Goal: Contribute content: Add original content to the website for others to see

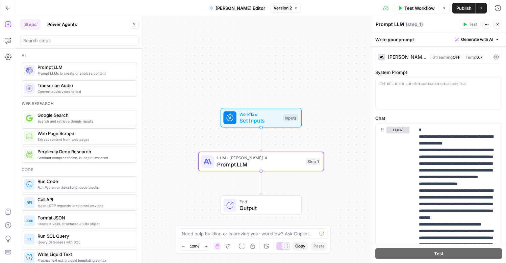
click at [462, 9] on span "Publish" at bounding box center [463, 8] width 15 height 7
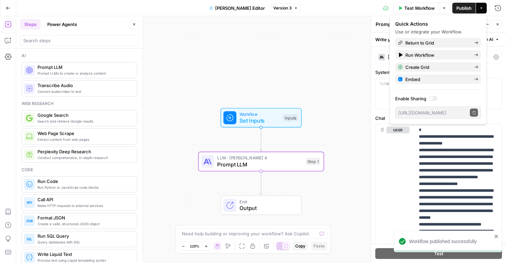
click at [6, 8] on icon "button" at bounding box center [8, 7] width 4 height 3
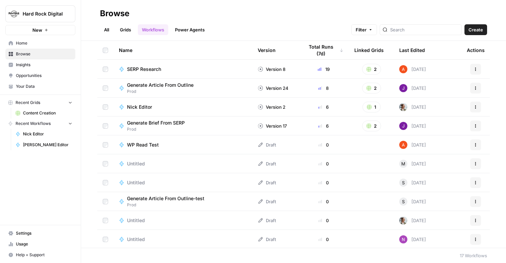
click at [20, 44] on span "Home" at bounding box center [44, 43] width 56 height 6
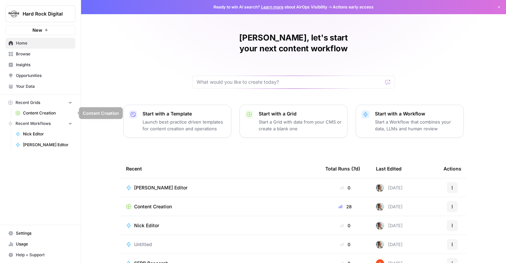
click at [38, 112] on span "Content Creation" at bounding box center [47, 113] width 49 height 6
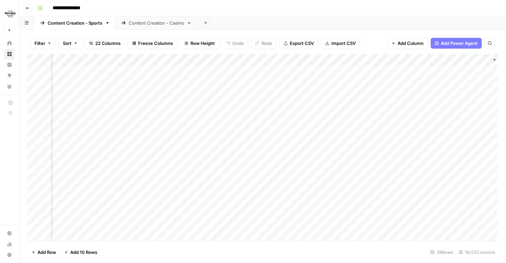
scroll to position [0, 922]
click at [331, 71] on div "Add Column" at bounding box center [262, 147] width 470 height 187
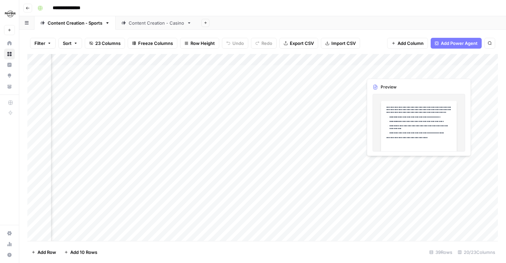
click at [391, 71] on div "Add Column" at bounding box center [262, 147] width 470 height 187
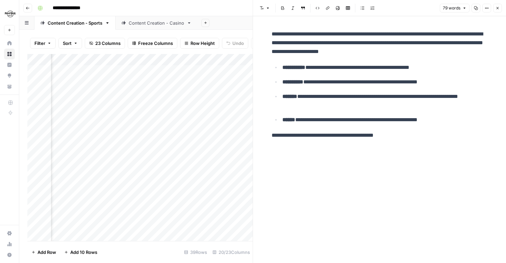
click at [498, 8] on icon "button" at bounding box center [497, 8] width 4 height 4
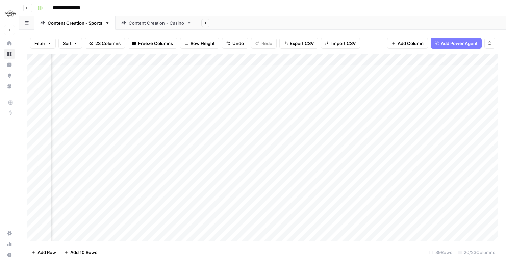
click at [335, 69] on div "Add Column" at bounding box center [262, 147] width 470 height 187
click at [326, 59] on div "Add Column" at bounding box center [262, 147] width 470 height 187
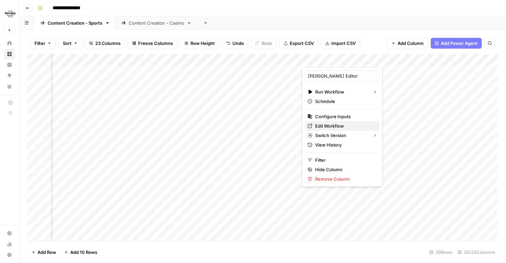
click at [325, 127] on span "Edit Workflow" at bounding box center [344, 126] width 59 height 7
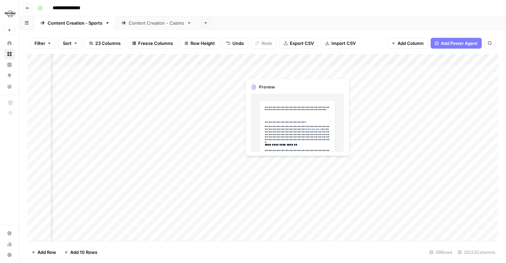
click at [261, 72] on div "Add Column" at bounding box center [262, 147] width 470 height 187
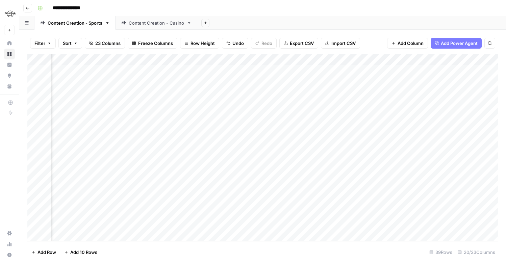
click at [330, 70] on div "Add Column" at bounding box center [262, 147] width 470 height 187
click at [225, 71] on div "Add Column" at bounding box center [262, 147] width 470 height 187
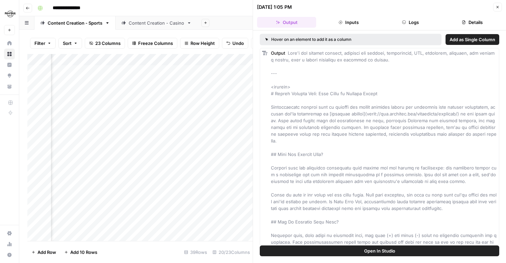
click at [499, 5] on button "Close" at bounding box center [497, 7] width 9 height 9
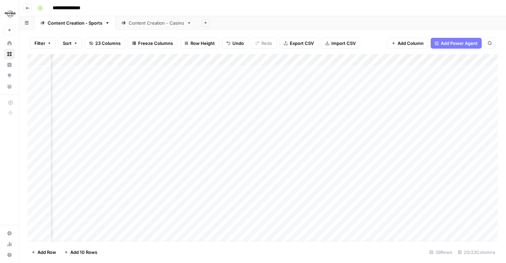
click at [349, 62] on div "Add Column" at bounding box center [262, 147] width 470 height 187
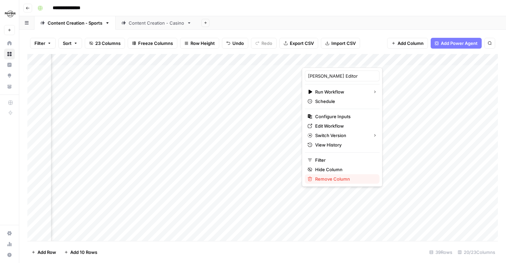
click at [341, 179] on span "Remove Column" at bounding box center [344, 179] width 59 height 7
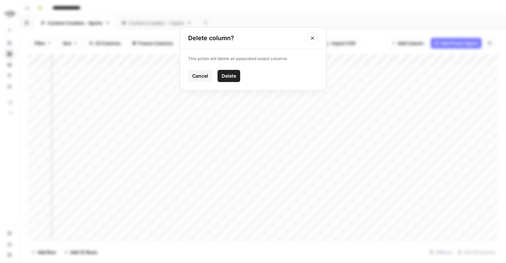
click at [227, 79] on button "Delete" at bounding box center [228, 76] width 23 height 12
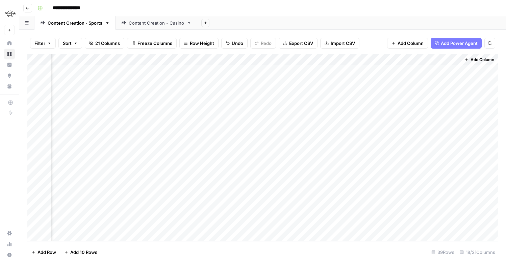
scroll to position [0, 861]
click at [456, 60] on div "Add Column" at bounding box center [262, 147] width 470 height 187
click at [386, 124] on span "Remove Column" at bounding box center [405, 126] width 59 height 7
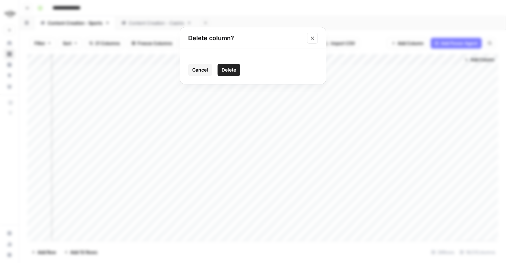
click at [236, 69] on button "Delete" at bounding box center [228, 70] width 23 height 12
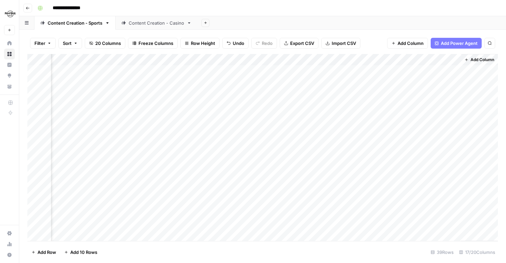
scroll to position [0, 764]
click at [364, 72] on div "Add Column" at bounding box center [262, 147] width 470 height 187
click at [374, 61] on div "Add Column" at bounding box center [262, 147] width 470 height 187
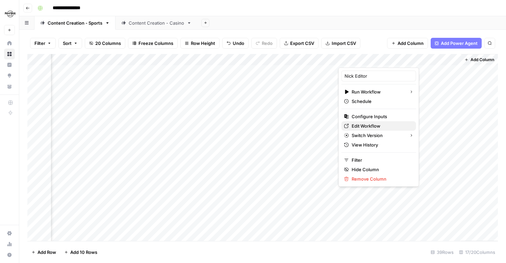
click at [364, 125] on span "Edit Workflow" at bounding box center [381, 126] width 59 height 7
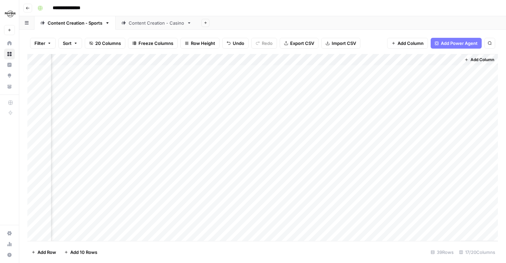
click at [386, 59] on div "Add Column" at bounding box center [262, 147] width 470 height 187
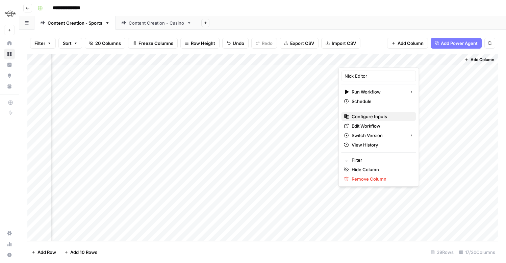
click at [369, 114] on span "Configure Inputs" at bounding box center [381, 116] width 59 height 7
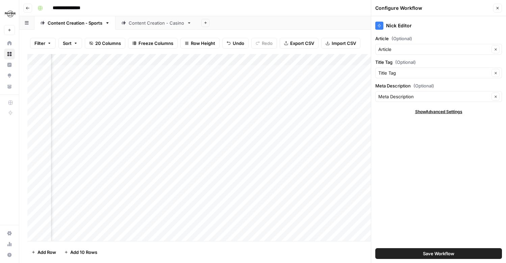
click at [499, 11] on button "Close" at bounding box center [497, 8] width 9 height 9
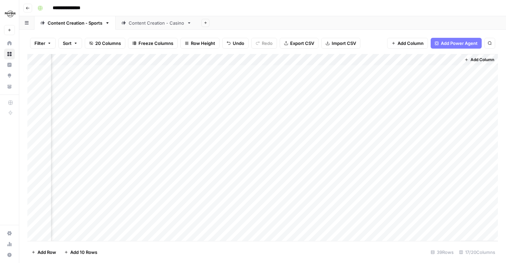
click at [387, 61] on div "Add Column" at bounding box center [262, 147] width 470 height 187
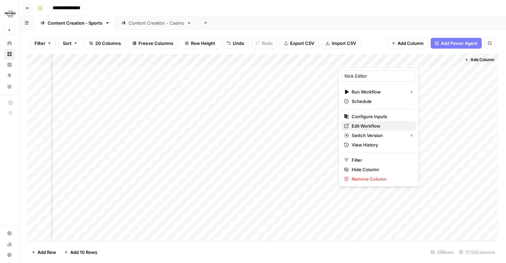
click at [363, 126] on span "Edit Workflow" at bounding box center [381, 126] width 59 height 7
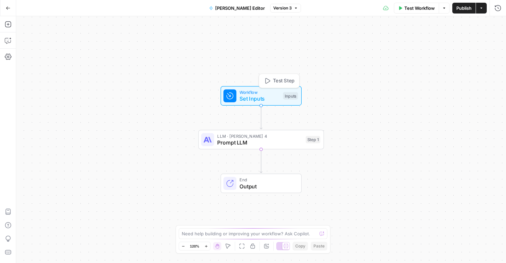
click at [257, 93] on span "Workflow" at bounding box center [259, 92] width 40 height 6
click at [235, 102] on div "Workflow Set Inputs Inputs Test Step" at bounding box center [260, 96] width 75 height 14
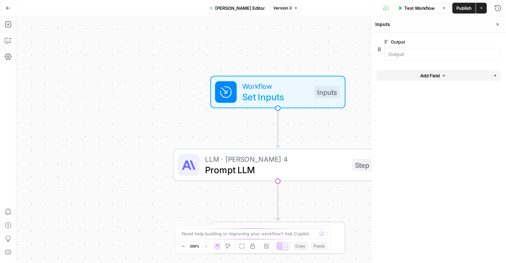
click at [496, 43] on icon "button" at bounding box center [497, 42] width 4 height 4
click at [433, 46] on span "Add Field" at bounding box center [430, 46] width 20 height 7
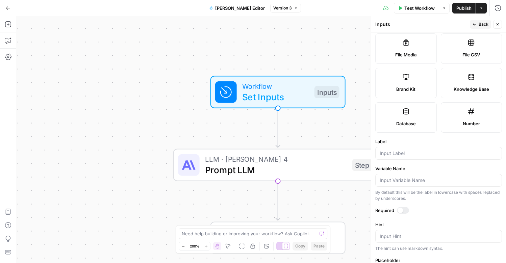
scroll to position [180, 0]
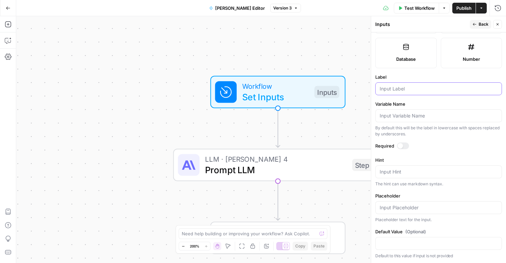
click at [392, 91] on input "Label" at bounding box center [439, 88] width 118 height 7
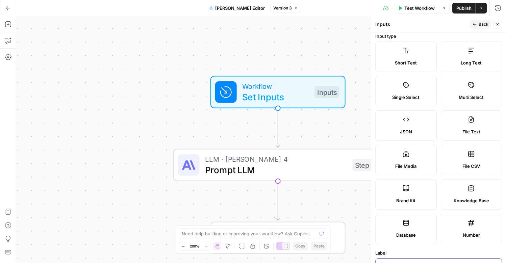
scroll to position [0, 0]
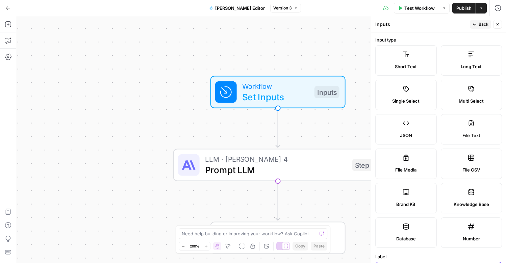
type input "Output"
click at [278, 6] on span "Version 3" at bounding box center [282, 8] width 19 height 6
click at [341, 7] on div "Test Workflow Options Publish Actions Run History" at bounding box center [403, 8] width 205 height 16
click at [268, 161] on span "LLM · Claude Sonnet 4" at bounding box center [276, 159] width 142 height 11
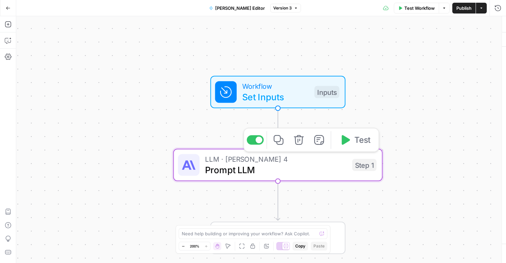
type textarea "Prompt LLM"
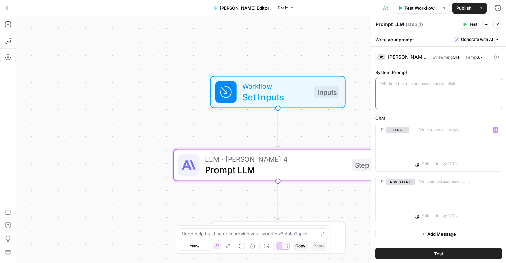
click at [402, 93] on div at bounding box center [439, 93] width 126 height 31
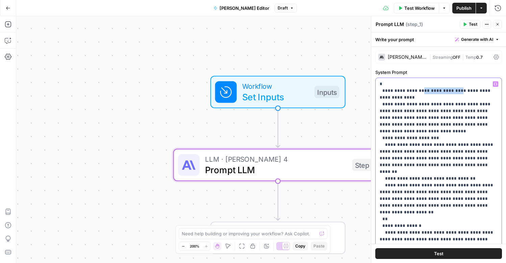
drag, startPoint x: 416, startPoint y: 92, endPoint x: 453, endPoint y: 90, distance: 36.5
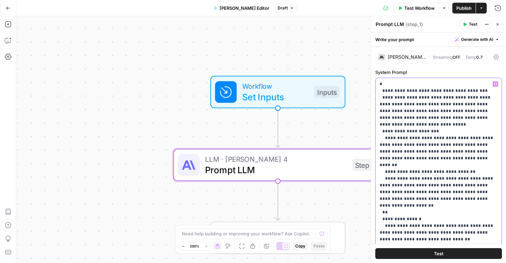
click at [497, 85] on button "Variables Menu" at bounding box center [495, 83] width 5 height 5
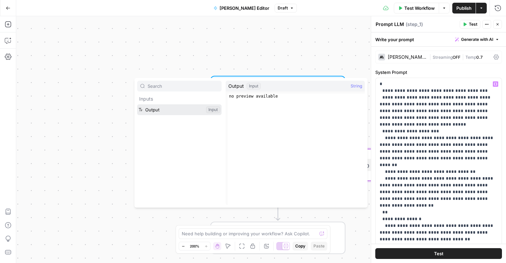
click at [171, 109] on button "Select variable Output" at bounding box center [179, 109] width 84 height 11
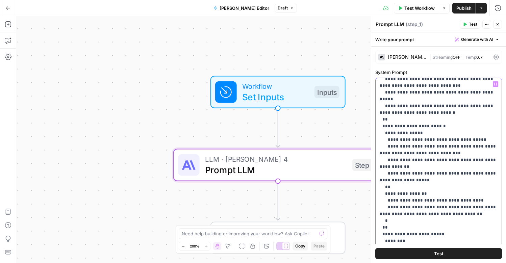
scroll to position [534, 0]
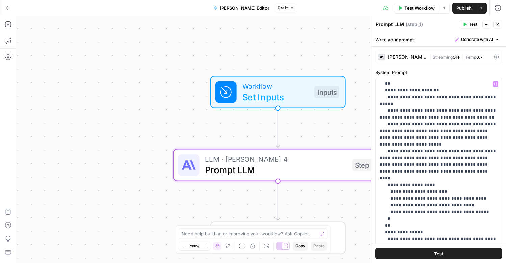
click at [447, 258] on button "Test" at bounding box center [438, 253] width 127 height 11
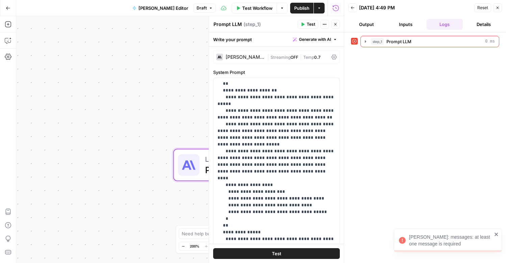
click at [437, 243] on div "Claude Error: messages: at least one message is required" at bounding box center [450, 241] width 83 height 14
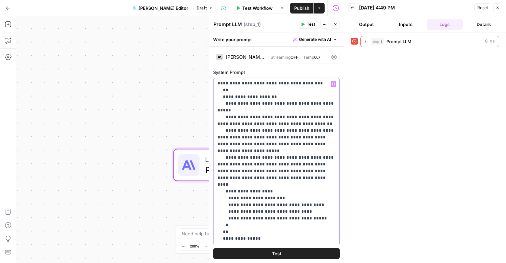
scroll to position [534, 0]
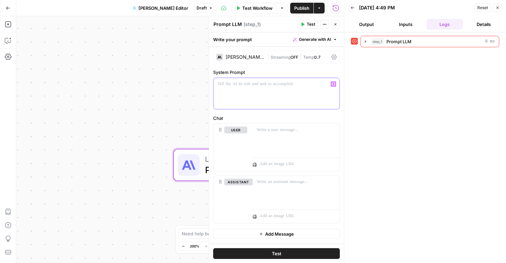
scroll to position [0, 0]
click at [278, 198] on div at bounding box center [296, 191] width 87 height 31
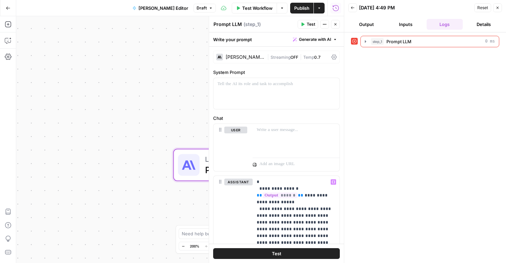
click at [284, 257] on button "Test" at bounding box center [276, 253] width 127 height 11
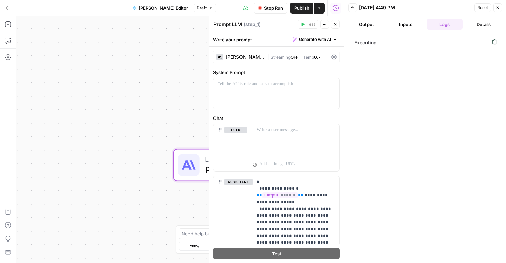
click at [363, 23] on button "Output" at bounding box center [366, 24] width 36 height 11
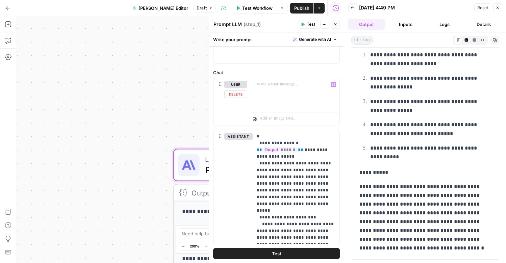
scroll to position [44, 0]
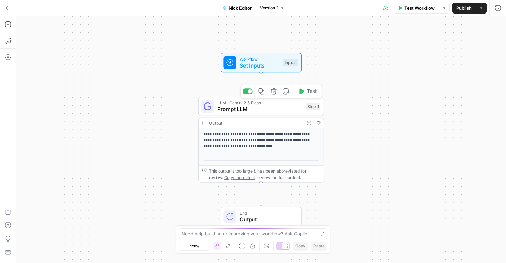
click at [267, 113] on span "Prompt LLM" at bounding box center [259, 109] width 85 height 8
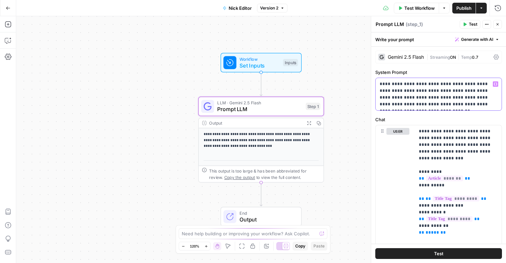
click at [404, 97] on p "**********" at bounding box center [439, 94] width 118 height 27
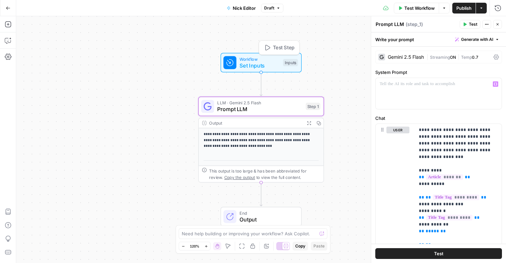
click at [274, 58] on span "Workflow" at bounding box center [259, 59] width 40 height 6
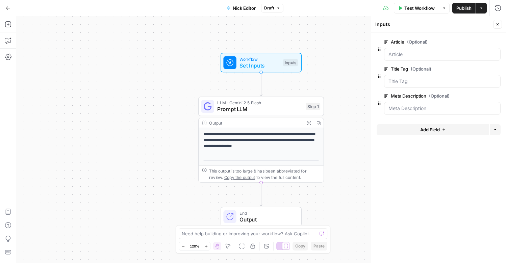
click at [7, 9] on icon "button" at bounding box center [8, 7] width 4 height 3
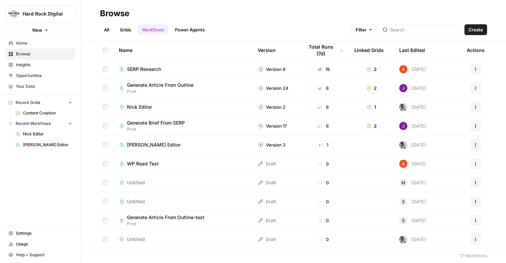
click at [45, 116] on span "Content Creation" at bounding box center [47, 113] width 49 height 6
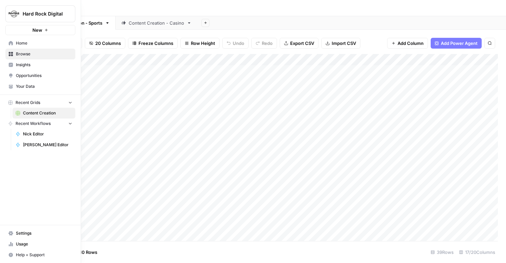
click at [38, 130] on link "Nick Editor" at bounding box center [43, 134] width 63 height 11
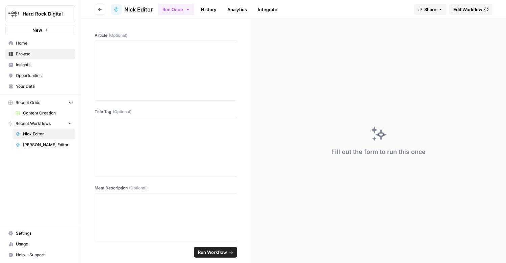
click at [43, 138] on link "Nick Editor" at bounding box center [43, 134] width 63 height 11
click at [39, 148] on link "[PERSON_NAME] Editor" at bounding box center [43, 144] width 63 height 11
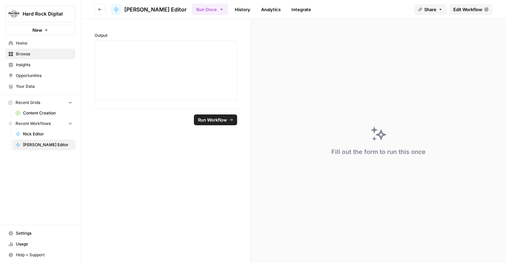
click at [48, 111] on span "Content Creation" at bounding box center [47, 113] width 49 height 6
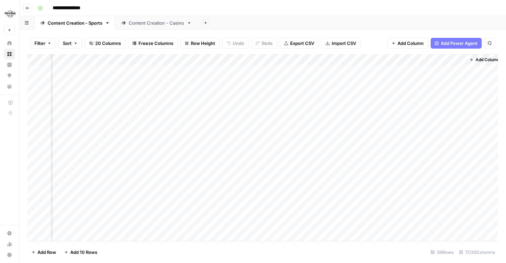
scroll to position [0, 764]
click at [385, 58] on div "Add Column" at bounding box center [262, 147] width 470 height 187
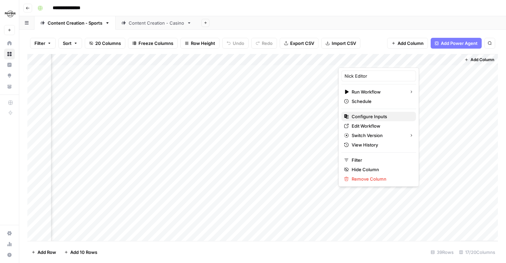
click at [374, 117] on span "Configure Inputs" at bounding box center [381, 116] width 59 height 7
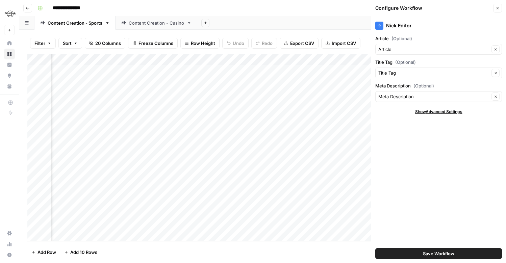
click at [498, 8] on icon "button" at bounding box center [497, 8] width 4 height 4
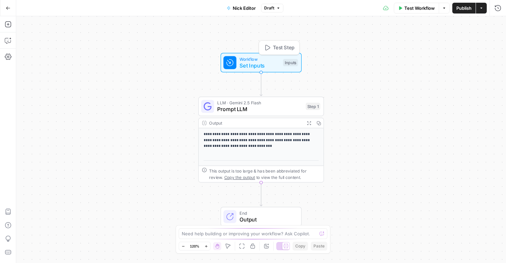
click at [248, 63] on span "Set Inputs" at bounding box center [259, 65] width 40 height 8
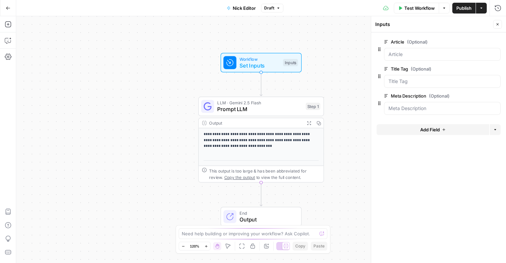
click at [253, 108] on span "Prompt LLM" at bounding box center [259, 109] width 85 height 8
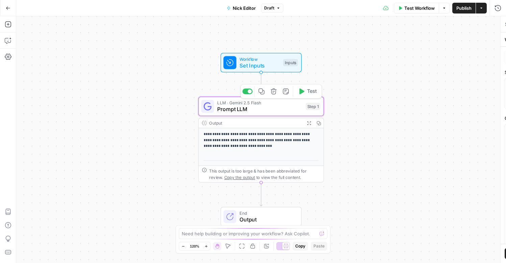
type textarea "Prompt LLM"
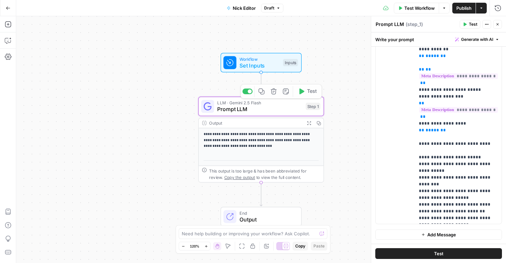
click at [253, 132] on p "**********" at bounding box center [262, 141] width 116 height 18
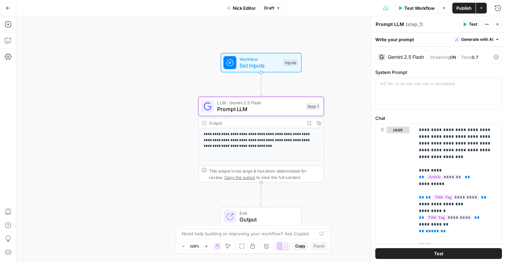
click at [254, 67] on span "Set Inputs" at bounding box center [259, 65] width 40 height 8
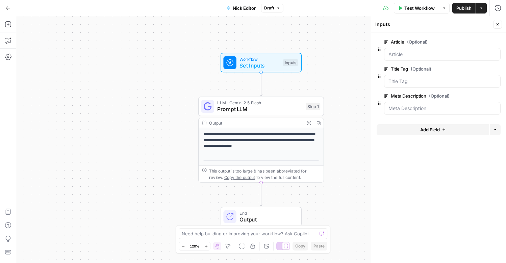
click at [237, 113] on span "Prompt LLM" at bounding box center [259, 109] width 85 height 8
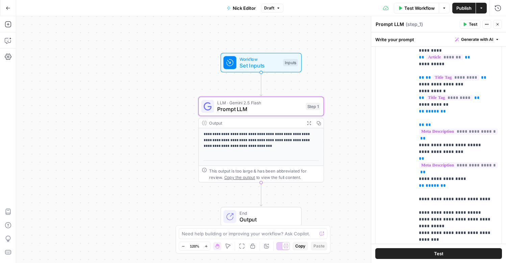
scroll to position [175, 0]
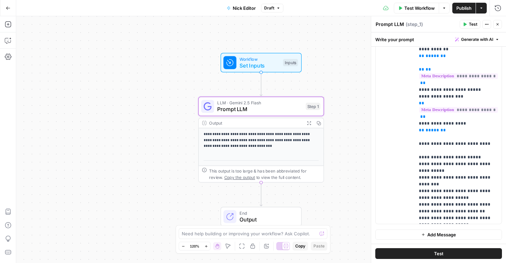
click at [246, 171] on div "This output is too large & has been abbreviated for review. Copy the output to …" at bounding box center [264, 174] width 111 height 13
click at [261, 146] on p "**********" at bounding box center [262, 141] width 116 height 18
click at [249, 120] on div "Output" at bounding box center [255, 123] width 93 height 6
click at [248, 216] on span "Output" at bounding box center [266, 219] width 55 height 8
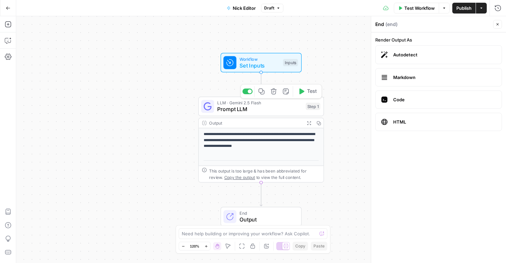
click at [267, 113] on span "Prompt LLM" at bounding box center [259, 109] width 85 height 8
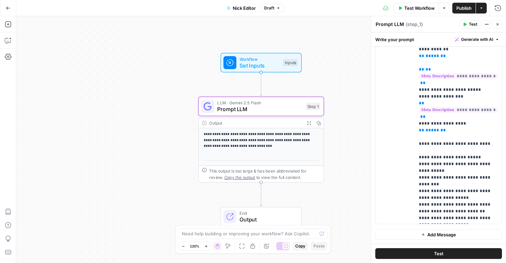
click at [277, 8] on icon "button" at bounding box center [278, 8] width 4 height 4
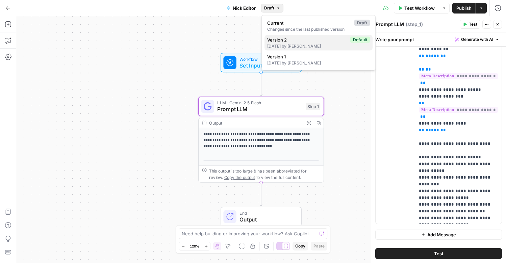
click at [298, 45] on div "8 days ago by Sarah Durkin" at bounding box center [318, 46] width 103 height 6
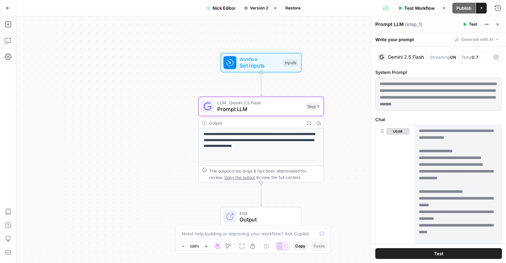
scroll to position [0, 0]
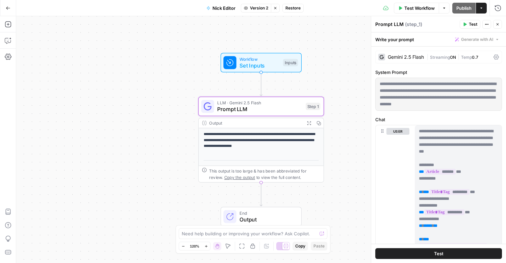
click at [8, 13] on button "Go Back" at bounding box center [8, 8] width 12 height 12
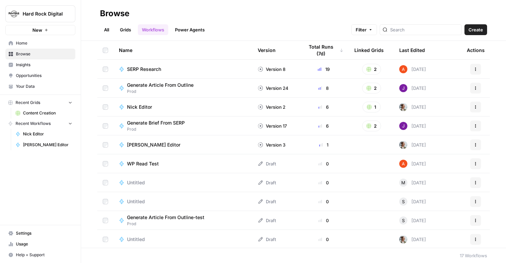
click at [156, 111] on td "Nick Editor" at bounding box center [182, 107] width 139 height 19
click at [133, 108] on span "Nick Editor" at bounding box center [139, 107] width 25 height 7
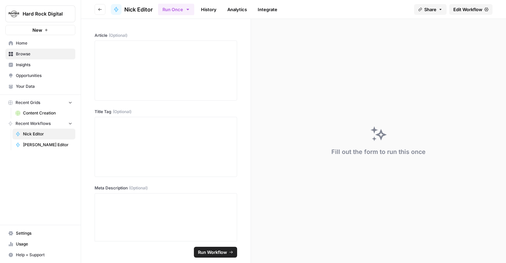
click at [210, 11] on link "History" at bounding box center [209, 9] width 24 height 11
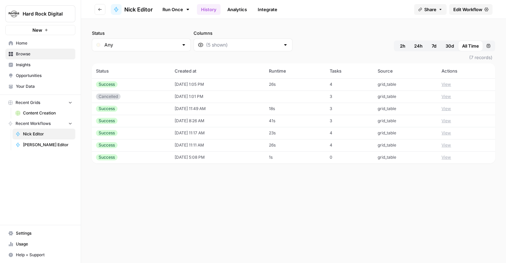
click at [229, 9] on link "Analytics" at bounding box center [237, 9] width 28 height 11
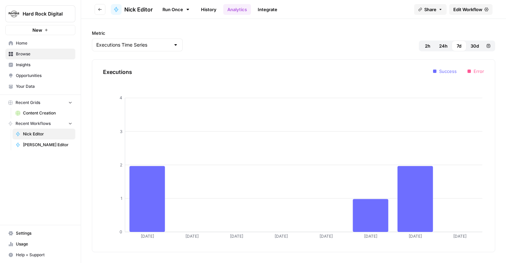
click at [260, 6] on link "Integrate" at bounding box center [268, 9] width 28 height 11
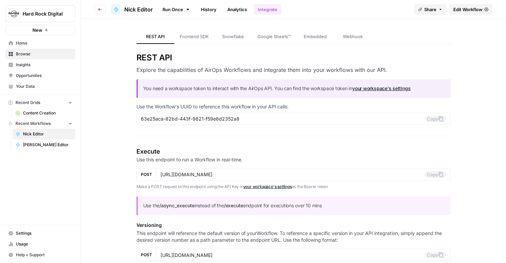
click at [140, 9] on span "Nick Editor" at bounding box center [138, 9] width 28 height 8
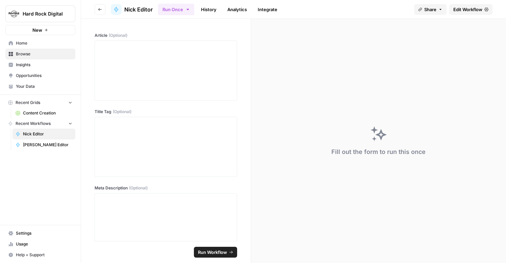
click at [102, 10] on button "Go back" at bounding box center [100, 9] width 11 height 11
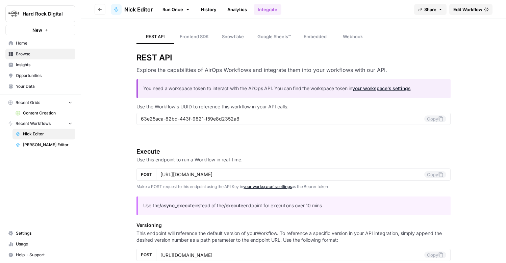
click at [38, 111] on span "Content Creation" at bounding box center [47, 113] width 49 height 6
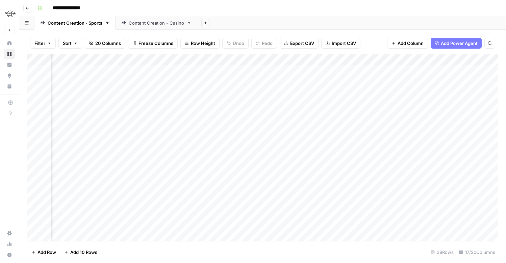
scroll to position [0, 764]
click at [386, 60] on div "Add Column" at bounding box center [262, 147] width 470 height 187
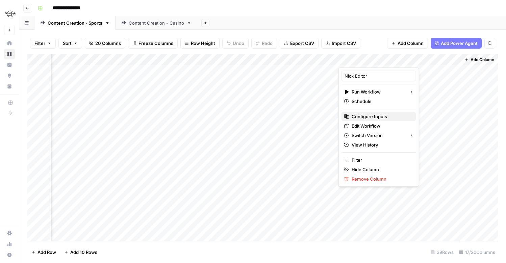
click at [369, 114] on span "Configure Inputs" at bounding box center [381, 116] width 59 height 7
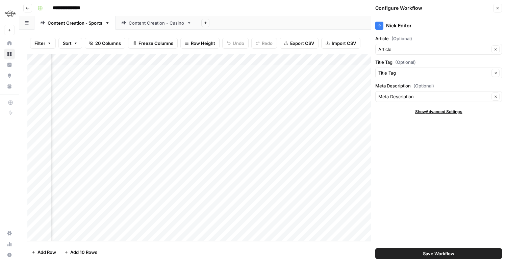
click at [496, 11] on button "Close" at bounding box center [497, 8] width 9 height 9
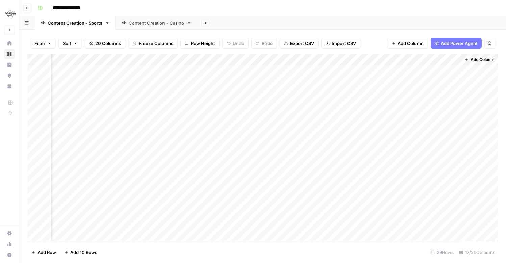
click at [384, 58] on div "Add Column" at bounding box center [262, 147] width 470 height 187
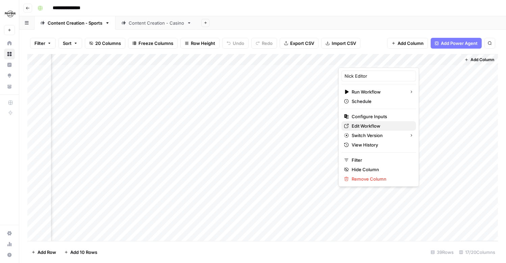
click at [366, 125] on span "Edit Workflow" at bounding box center [381, 126] width 59 height 7
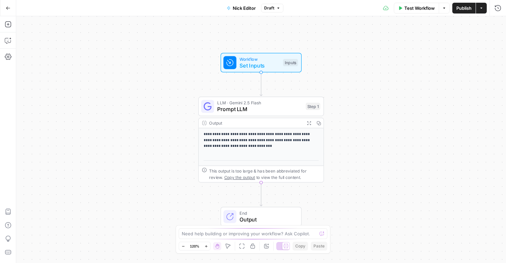
click at [265, 59] on span "Workflow" at bounding box center [259, 59] width 40 height 6
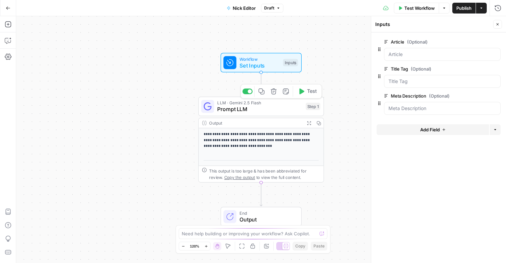
click at [227, 110] on span "Prompt LLM" at bounding box center [259, 109] width 85 height 8
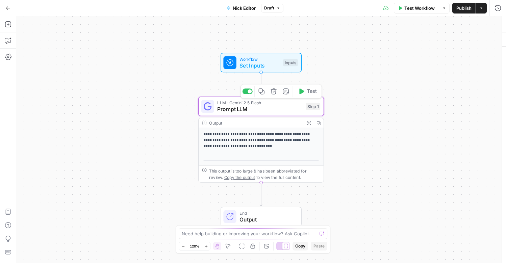
type textarea "Prompt LLM"
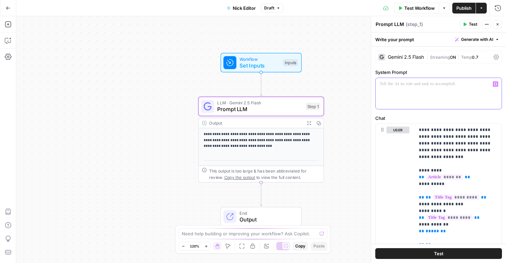
click at [400, 96] on div at bounding box center [439, 93] width 126 height 31
paste div
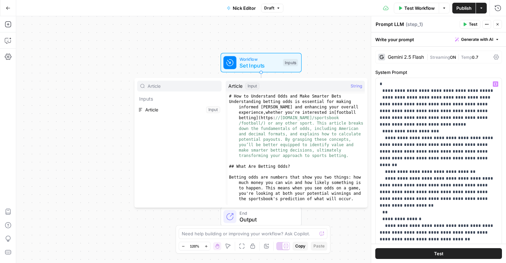
type input "Article"
click at [150, 108] on button "Select variable Article" at bounding box center [179, 109] width 84 height 11
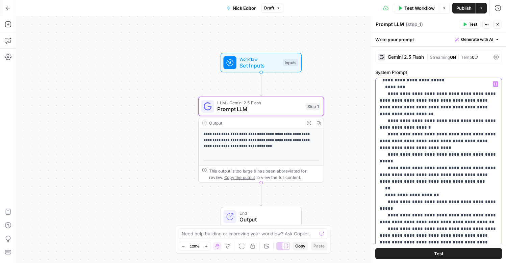
scroll to position [534, 0]
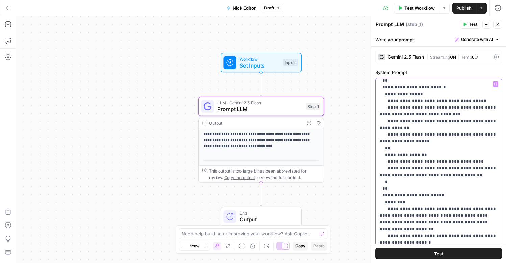
scroll to position [319, 0]
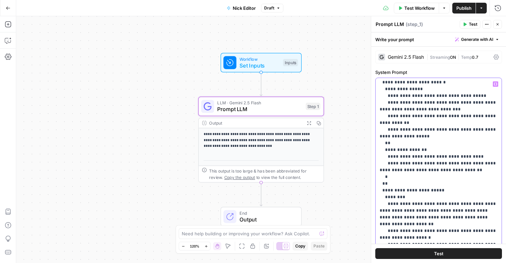
click at [424, 194] on p "**********" at bounding box center [439, 164] width 118 height 804
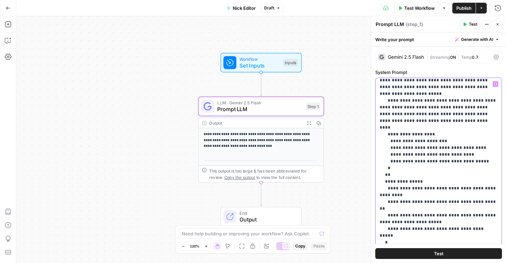
scroll to position [703, 0]
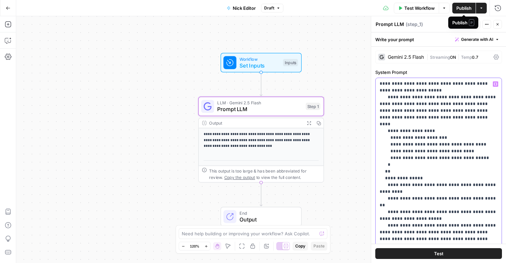
scroll to position [707, 0]
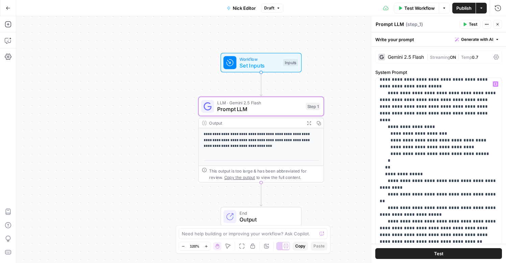
click at [460, 5] on span "Publish" at bounding box center [463, 8] width 15 height 7
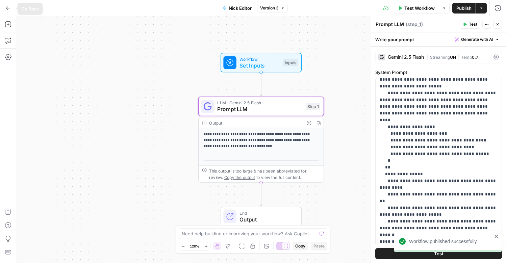
click at [10, 10] on icon "button" at bounding box center [8, 8] width 5 height 5
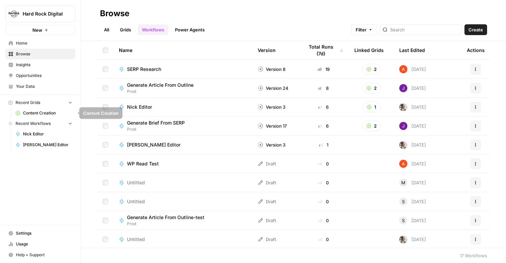
click at [31, 110] on link "Content Creation" at bounding box center [43, 113] width 63 height 11
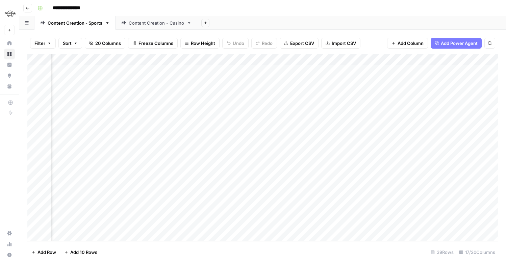
scroll to position [0, 764]
click at [353, 61] on div "Add Column" at bounding box center [262, 147] width 470 height 187
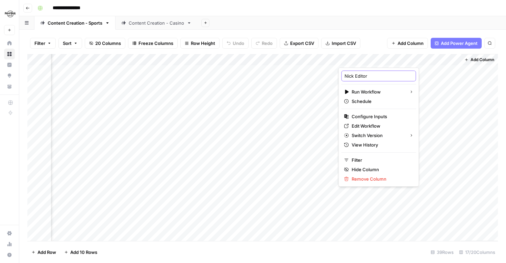
drag, startPoint x: 353, startPoint y: 76, endPoint x: 309, endPoint y: 74, distance: 44.3
click at [309, 74] on body "**********" at bounding box center [253, 131] width 506 height 263
type input "Chris/Nick Editor"
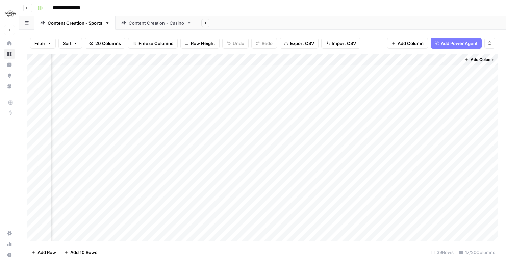
click at [375, 23] on div "Add Sheet" at bounding box center [351, 23] width 309 height 14
click at [359, 58] on div "Add Column" at bounding box center [262, 147] width 470 height 187
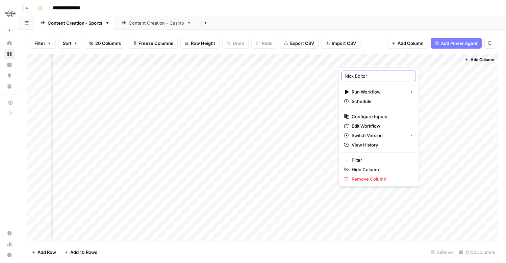
click at [345, 76] on input "Nick Editor" at bounding box center [378, 76] width 69 height 7
type input "Chris/Nick Editor"
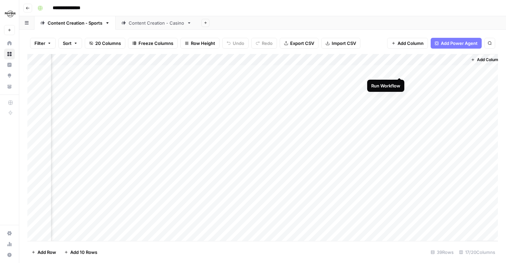
click at [400, 71] on div "Add Column" at bounding box center [262, 147] width 470 height 187
click at [416, 70] on div "Add Column" at bounding box center [262, 147] width 470 height 187
click at [460, 70] on div "Add Column" at bounding box center [262, 147] width 470 height 187
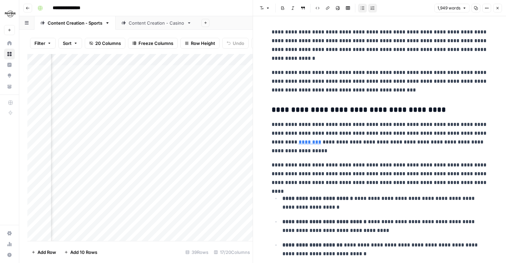
scroll to position [281, 0]
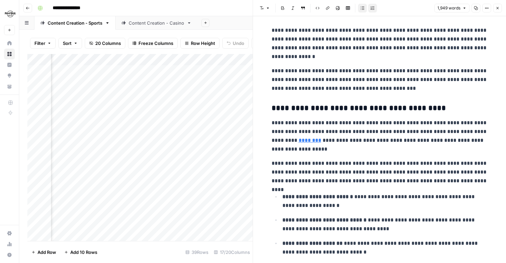
click at [498, 8] on icon "button" at bounding box center [497, 8] width 2 height 2
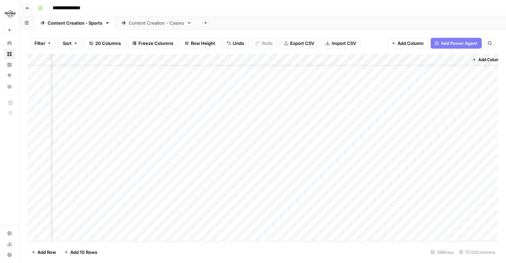
scroll to position [0, 762]
click at [162, 25] on div "Content Creation - Casino" at bounding box center [156, 23] width 55 height 7
click at [384, 61] on div "Add Column" at bounding box center [262, 117] width 470 height 126
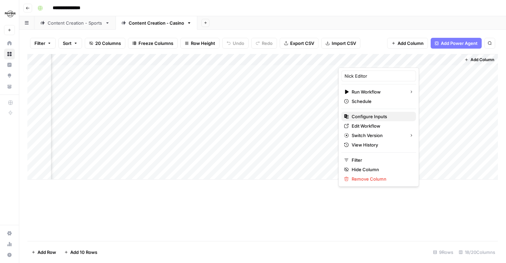
click at [364, 117] on span "Configure Inputs" at bounding box center [381, 116] width 59 height 7
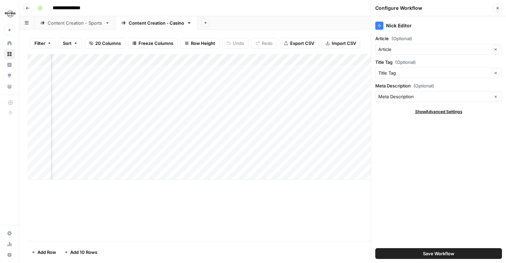
click at [498, 10] on button "Close" at bounding box center [497, 8] width 9 height 9
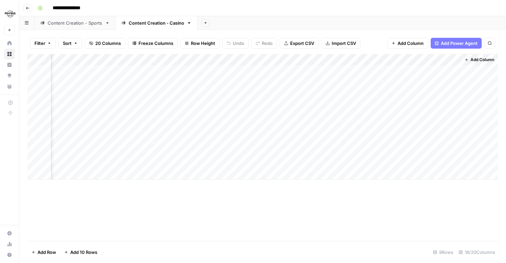
click at [386, 62] on div "Add Column" at bounding box center [262, 117] width 470 height 126
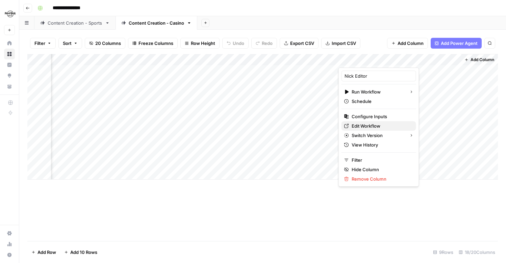
click at [361, 128] on span "Edit Workflow" at bounding box center [381, 126] width 59 height 7
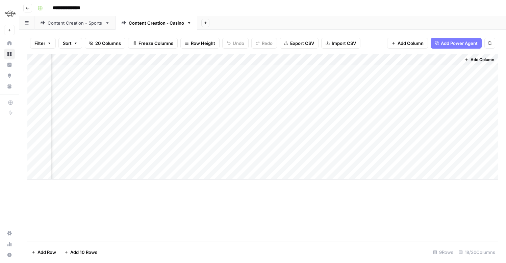
click at [409, 211] on div "Add Column" at bounding box center [262, 147] width 470 height 187
click at [355, 217] on div "Add Column" at bounding box center [262, 147] width 470 height 187
click at [363, 12] on div "**********" at bounding box center [267, 8] width 464 height 11
click at [387, 59] on div "Add Column" at bounding box center [262, 117] width 470 height 126
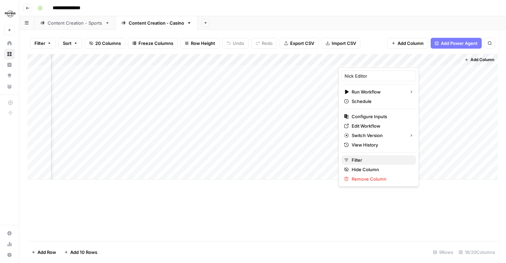
click at [360, 160] on span "Filter" at bounding box center [381, 160] width 59 height 7
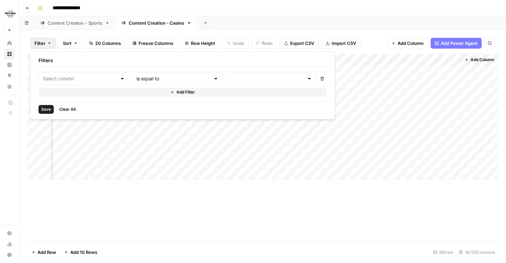
type input "Nick Editor"
click at [376, 28] on div "Add Sheet" at bounding box center [351, 23] width 309 height 14
click at [73, 22] on div "Content Creation - Sports" at bounding box center [75, 23] width 55 height 7
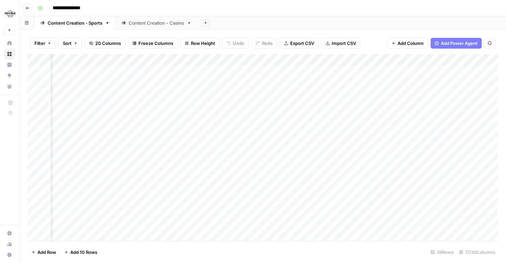
scroll to position [0, 770]
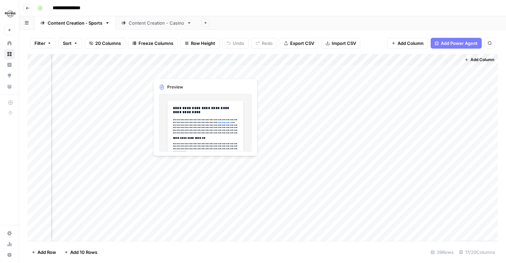
click at [176, 72] on div "Add Column" at bounding box center [262, 147] width 470 height 187
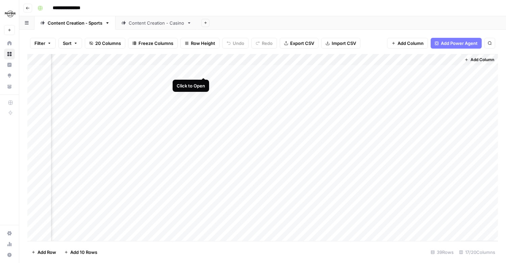
click at [205, 70] on div "Add Column" at bounding box center [262, 147] width 470 height 187
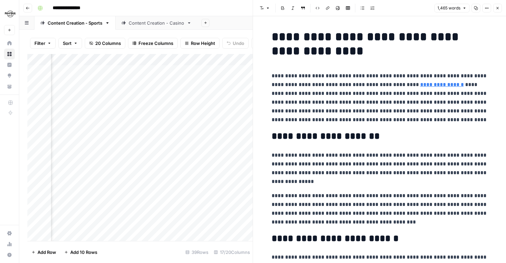
click at [499, 9] on icon "button" at bounding box center [497, 8] width 4 height 4
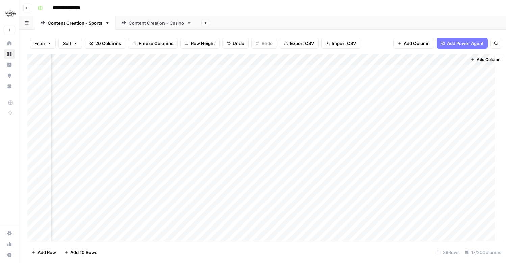
scroll to position [0, 762]
click at [453, 71] on div "Add Column" at bounding box center [262, 147] width 470 height 187
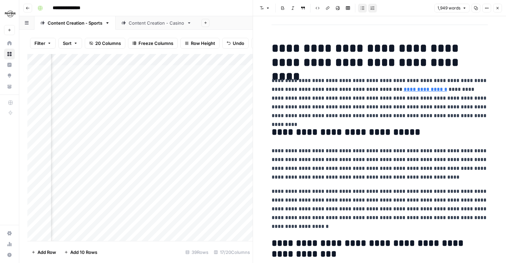
scroll to position [48, 0]
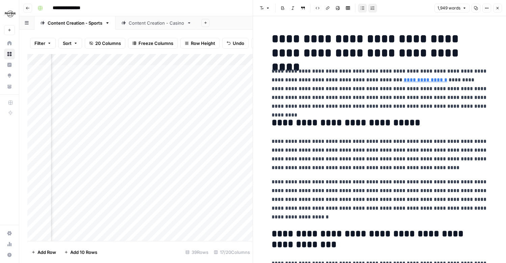
click at [501, 12] on button "Close" at bounding box center [497, 8] width 9 height 9
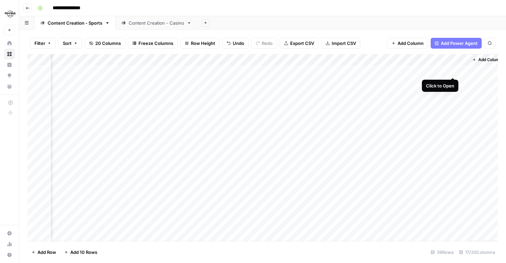
click at [450, 70] on div "Add Column" at bounding box center [262, 147] width 470 height 187
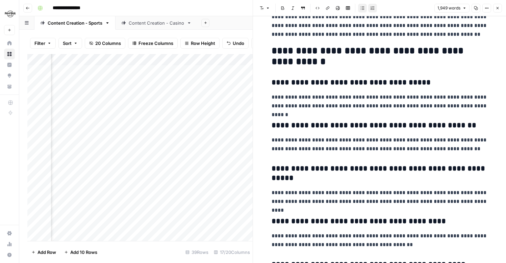
scroll to position [1667, 0]
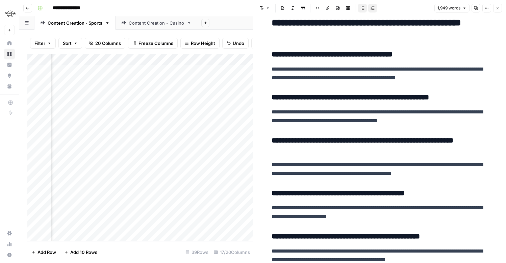
click at [498, 7] on icon "button" at bounding box center [497, 8] width 2 height 2
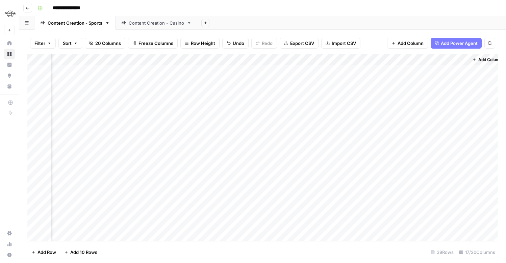
click at [392, 62] on div "Add Column" at bounding box center [262, 147] width 470 height 187
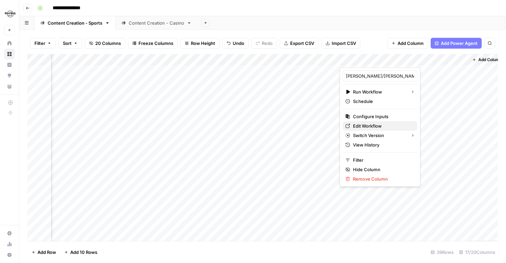
click at [366, 130] on link "Edit Workflow" at bounding box center [380, 125] width 75 height 9
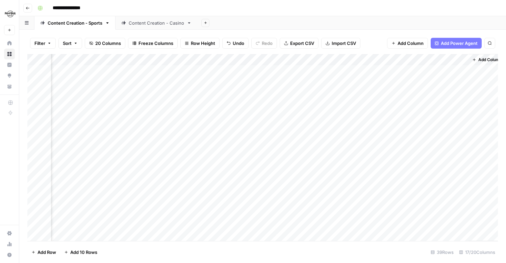
click at [246, 70] on div "Add Column" at bounding box center [262, 147] width 470 height 187
click at [204, 72] on div "Add Column" at bounding box center [262, 147] width 470 height 187
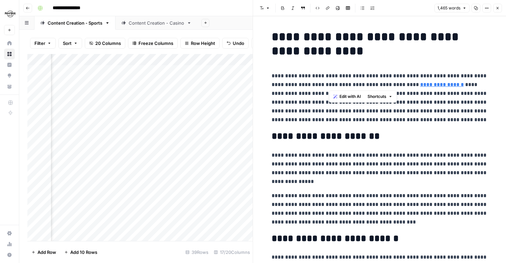
drag, startPoint x: 330, startPoint y: 87, endPoint x: 452, endPoint y: 78, distance: 123.0
click at [452, 78] on p "**********" at bounding box center [380, 98] width 216 height 53
click at [500, 10] on button "Close" at bounding box center [497, 8] width 9 height 9
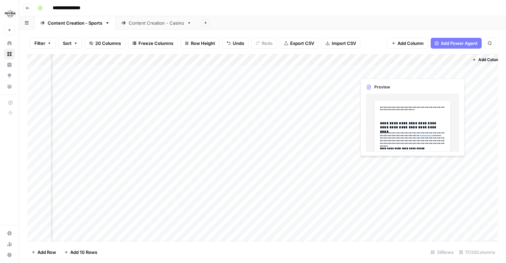
click at [436, 74] on div "Add Column" at bounding box center [262, 147] width 470 height 187
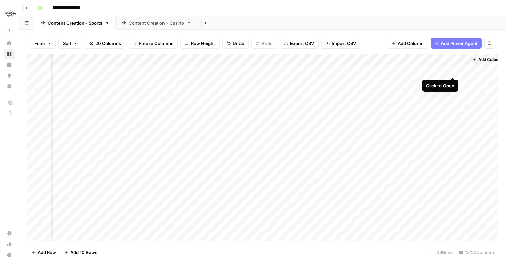
click at [454, 72] on div "Add Column" at bounding box center [262, 147] width 470 height 187
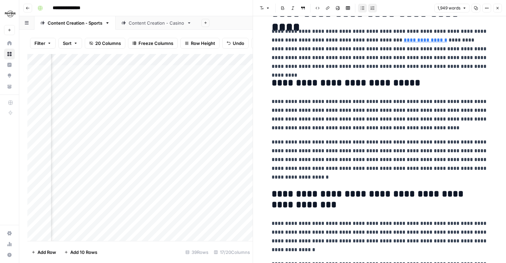
scroll to position [89, 0]
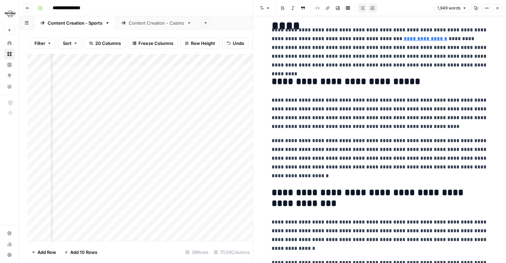
click at [497, 9] on icon "button" at bounding box center [497, 8] width 4 height 4
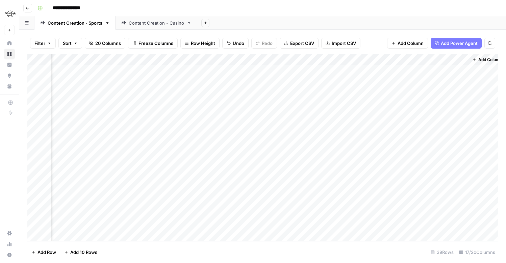
click at [365, 63] on div "Add Column" at bounding box center [262, 147] width 470 height 187
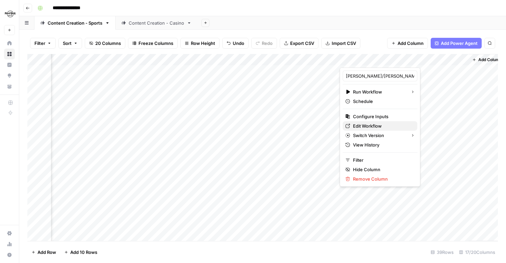
click at [360, 128] on span "Edit Workflow" at bounding box center [382, 126] width 59 height 7
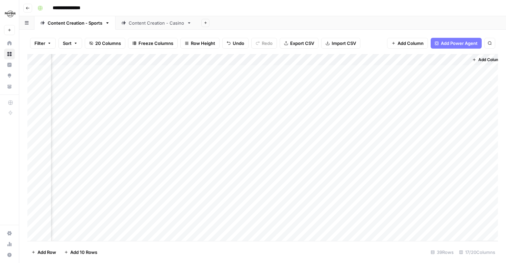
click at [453, 71] on div "Add Column" at bounding box center [262, 147] width 470 height 187
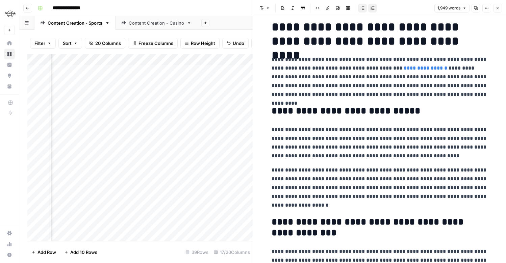
scroll to position [61, 0]
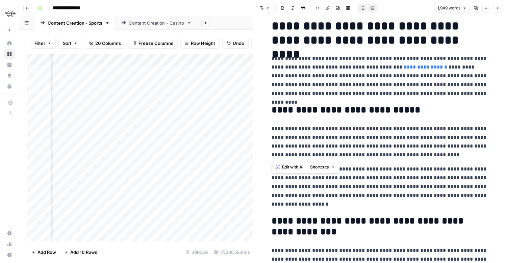
drag, startPoint x: 273, startPoint y: 108, endPoint x: 452, endPoint y: 154, distance: 184.8
copy div "**********"
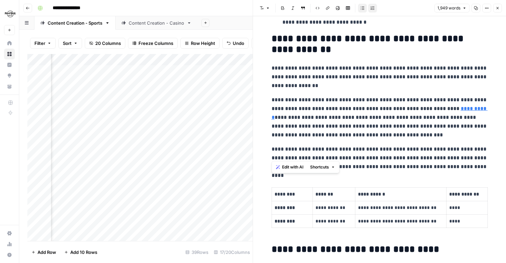
scroll to position [527, 0]
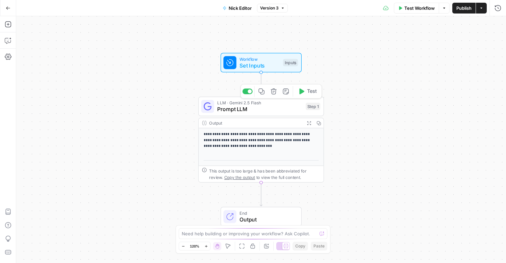
click at [263, 109] on span "Prompt LLM" at bounding box center [259, 109] width 85 height 8
click at [250, 135] on p "**********" at bounding box center [262, 141] width 116 height 18
click at [254, 114] on div "LLM · Gemini 2.5 Flash Prompt LLM Step 1 Copy step Delete step Add Note Test" at bounding box center [261, 107] width 126 height 20
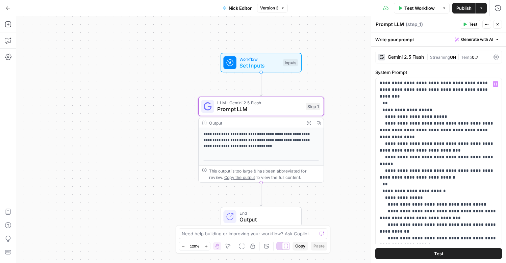
scroll to position [223, 0]
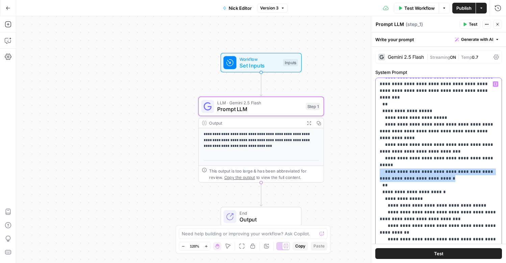
drag, startPoint x: 435, startPoint y: 132, endPoint x: 372, endPoint y: 125, distance: 62.9
click at [372, 125] on div "**********" at bounding box center [438, 139] width 135 height 247
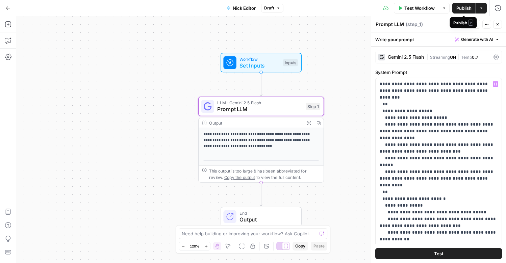
click at [460, 10] on span "Publish" at bounding box center [463, 8] width 15 height 7
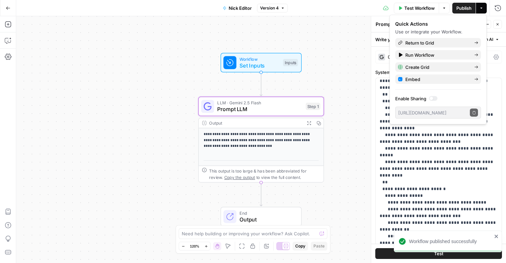
scroll to position [237, 0]
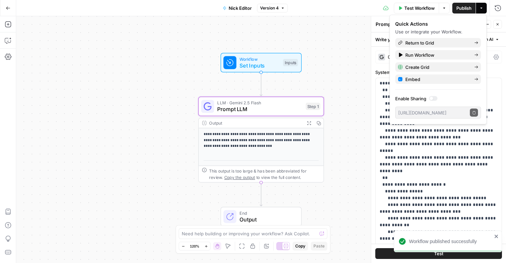
click at [342, 26] on div "**********" at bounding box center [261, 139] width 490 height 247
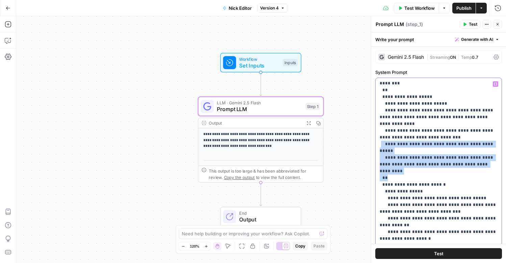
drag, startPoint x: 405, startPoint y: 124, endPoint x: 380, endPoint y: 101, distance: 33.9
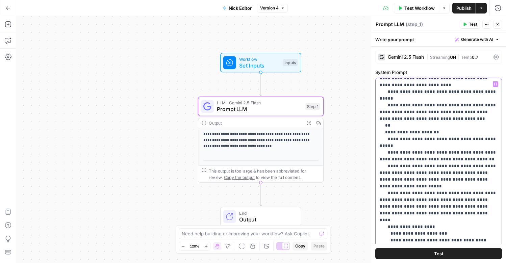
scroll to position [716, 0]
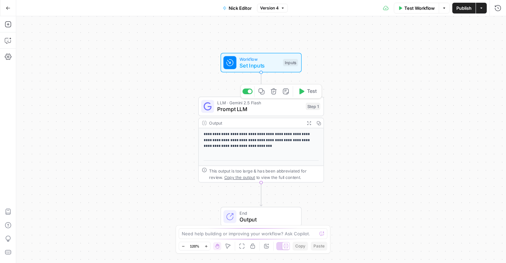
click at [255, 111] on span "Prompt LLM" at bounding box center [259, 109] width 85 height 8
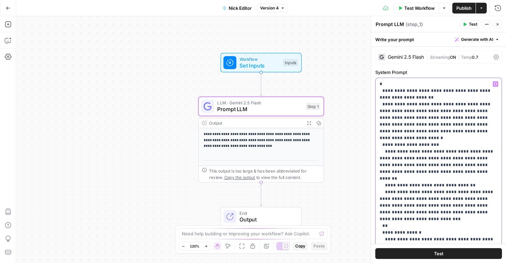
click at [234, 5] on span "Nick Editor" at bounding box center [240, 8] width 23 height 7
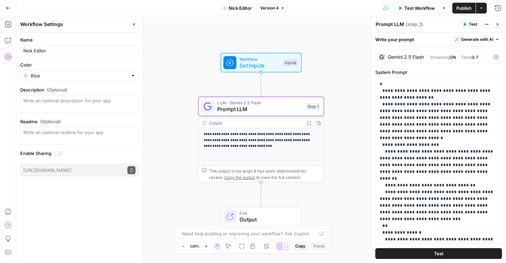
click at [234, 5] on span "Nick Editor" at bounding box center [240, 8] width 23 height 7
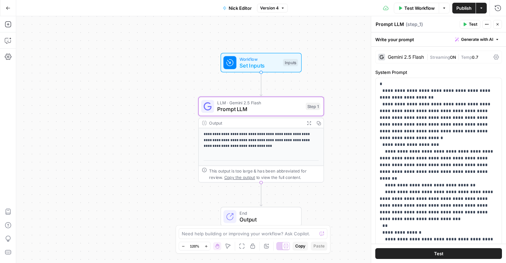
click at [8, 10] on button "Go Back" at bounding box center [8, 8] width 12 height 12
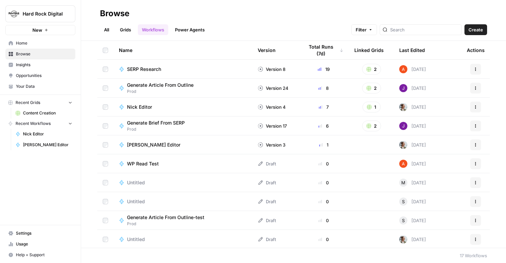
click at [39, 111] on span "Content Creation" at bounding box center [47, 113] width 49 height 6
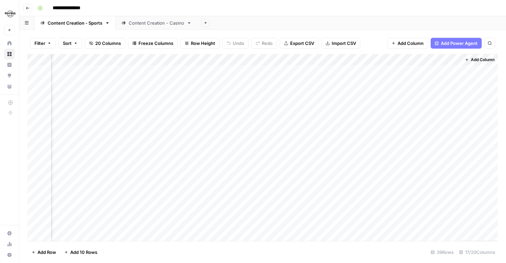
scroll to position [0, 770]
click at [385, 59] on div "Add Column" at bounding box center [262, 147] width 470 height 187
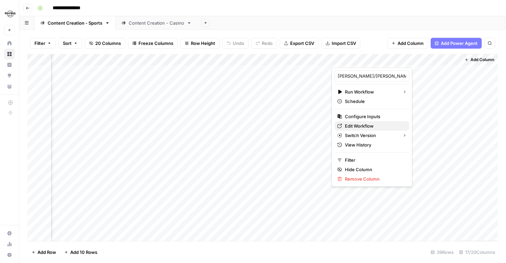
click at [359, 129] on span "Edit Workflow" at bounding box center [374, 126] width 59 height 7
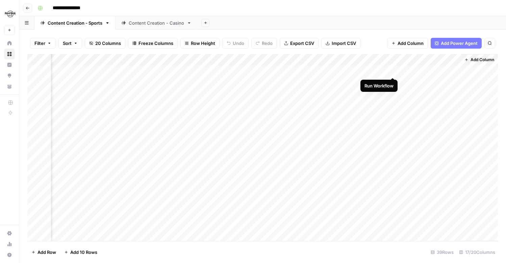
click at [393, 70] on div "Add Column" at bounding box center [262, 147] width 470 height 187
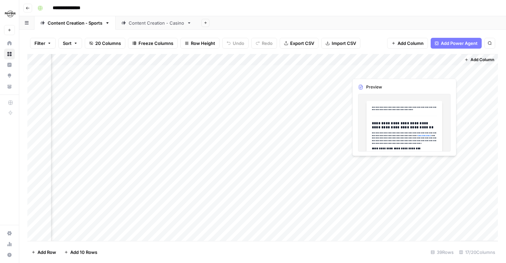
click at [417, 71] on div "Add Column" at bounding box center [262, 147] width 470 height 187
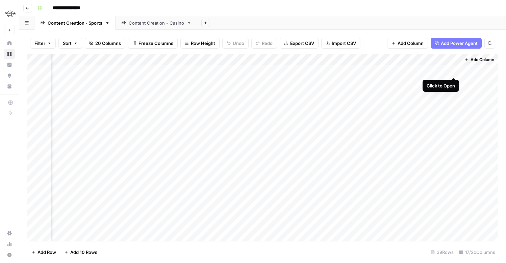
click at [452, 71] on div "Add Column" at bounding box center [262, 147] width 470 height 187
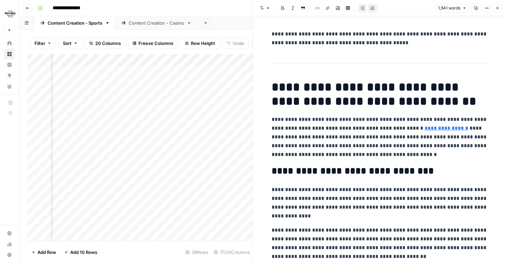
click at [498, 10] on button "Close" at bounding box center [497, 8] width 9 height 9
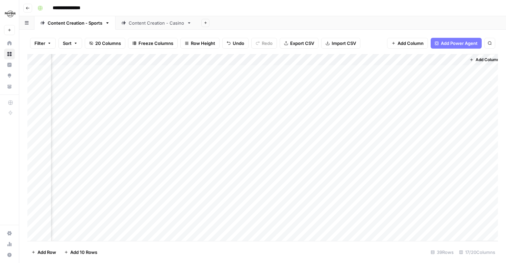
scroll to position [0, 762]
click at [391, 71] on div "Add Column" at bounding box center [262, 147] width 470 height 187
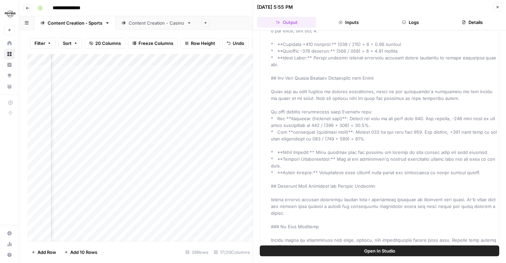
scroll to position [541, 0]
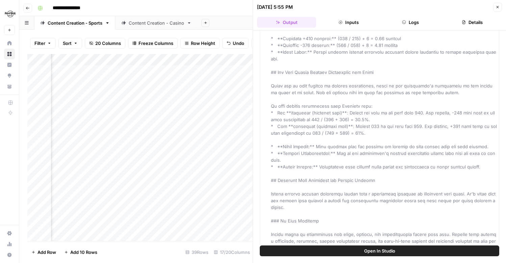
click at [499, 9] on button "Close" at bounding box center [497, 7] width 9 height 9
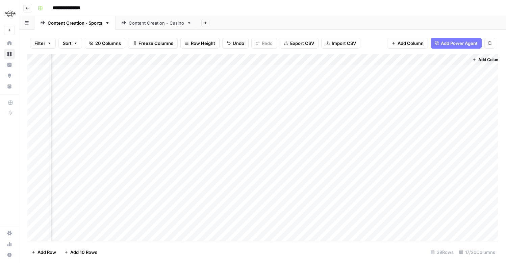
click at [178, 71] on div "Add Column" at bounding box center [262, 147] width 470 height 187
click at [201, 69] on div "Add Column" at bounding box center [262, 147] width 470 height 187
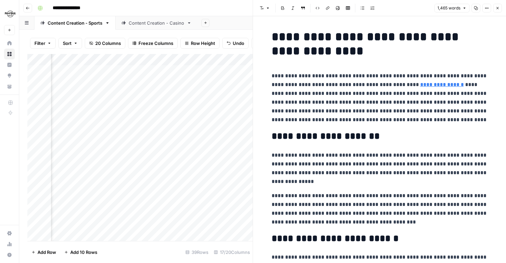
click at [498, 6] on icon "button" at bounding box center [497, 8] width 4 height 4
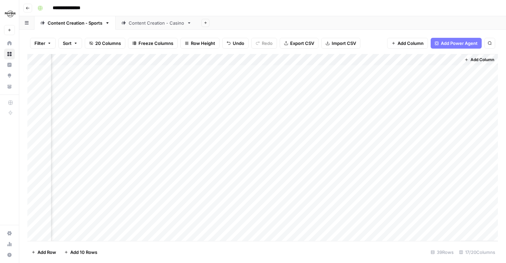
scroll to position [0, 770]
click at [384, 71] on div "Add Column" at bounding box center [262, 147] width 470 height 187
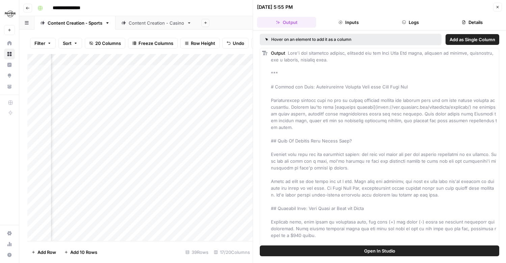
click at [497, 7] on icon "button" at bounding box center [497, 7] width 2 height 2
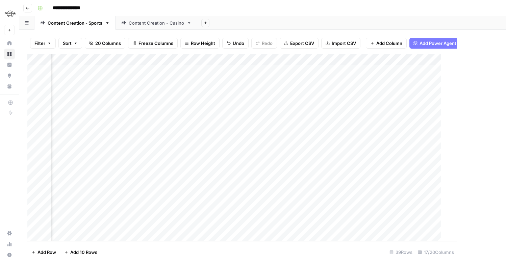
scroll to position [0, 762]
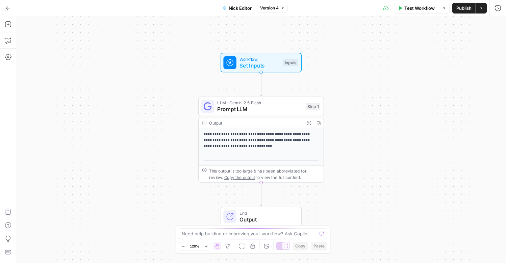
click at [241, 105] on span "Prompt LLM" at bounding box center [259, 109] width 85 height 8
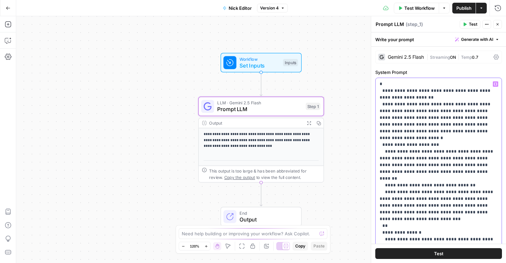
click at [463, 15] on div "Test Workflow Options Publish Actions Run History" at bounding box center [394, 8] width 223 height 16
click at [463, 10] on span "Publish" at bounding box center [463, 8] width 15 height 7
